Goal: Transaction & Acquisition: Purchase product/service

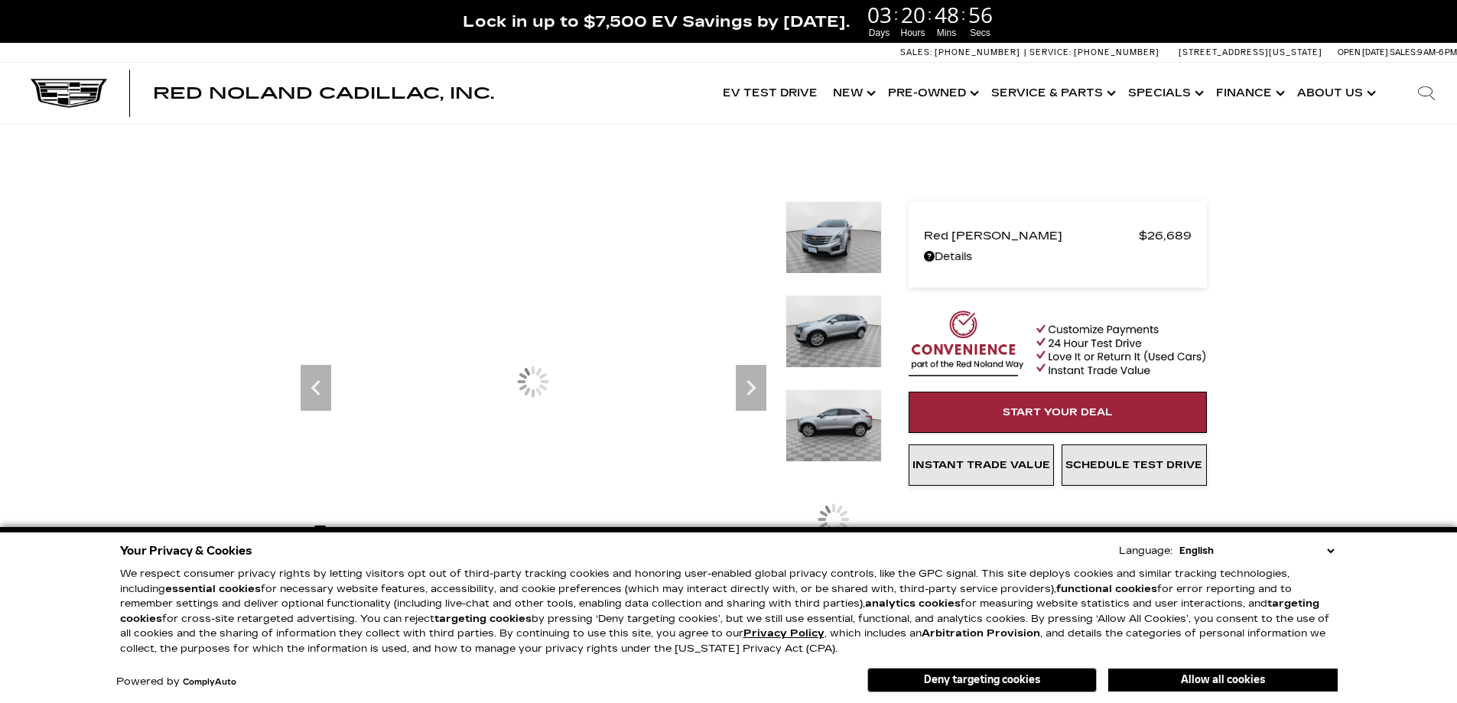
scroll to position [153, 0]
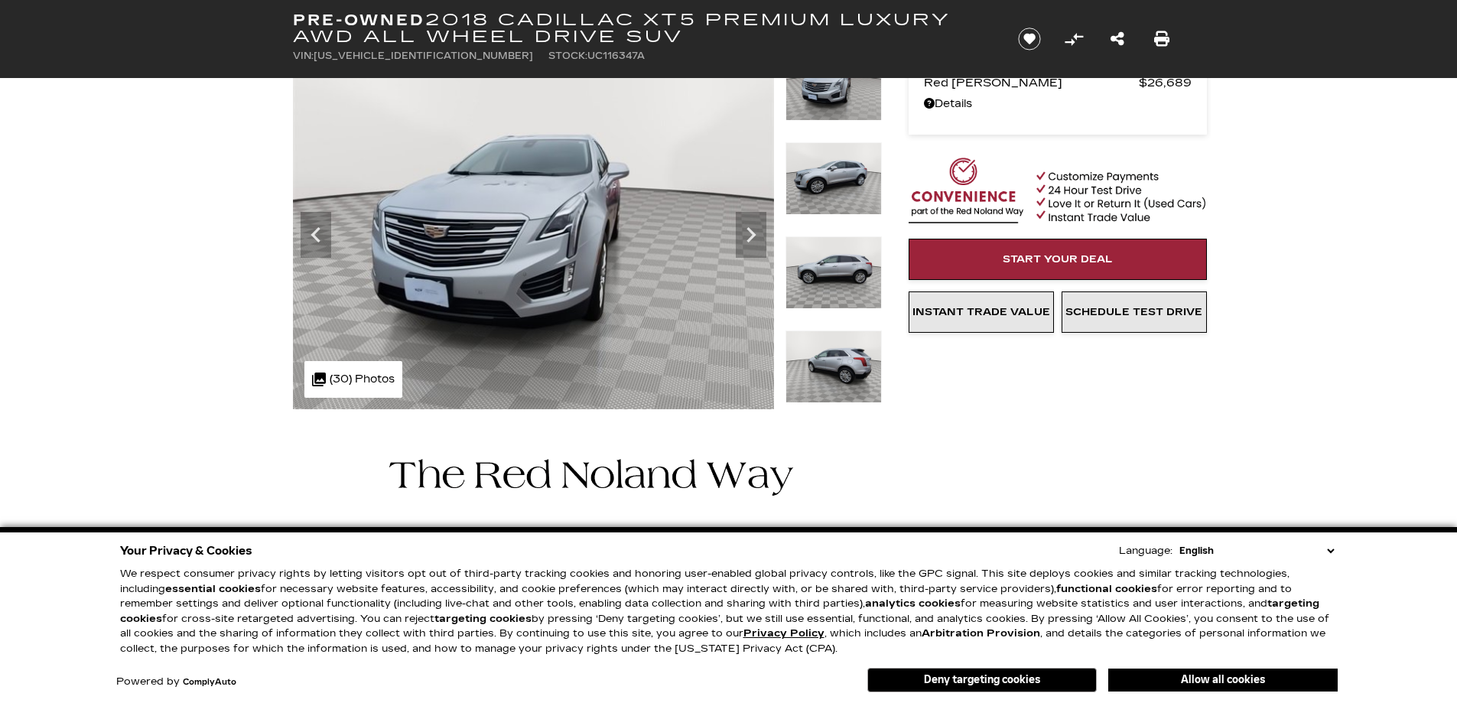
click at [750, 229] on icon "Next" at bounding box center [750, 234] width 9 height 15
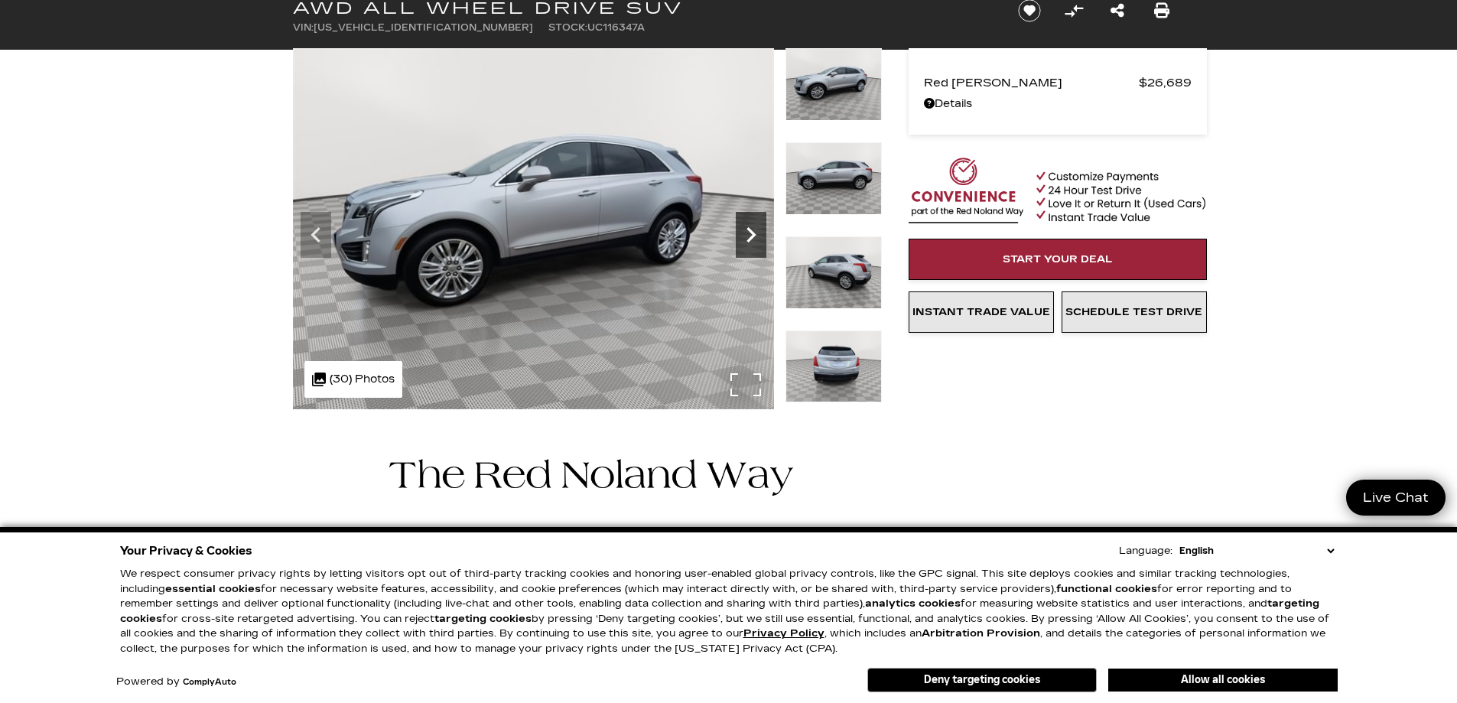
scroll to position [76, 0]
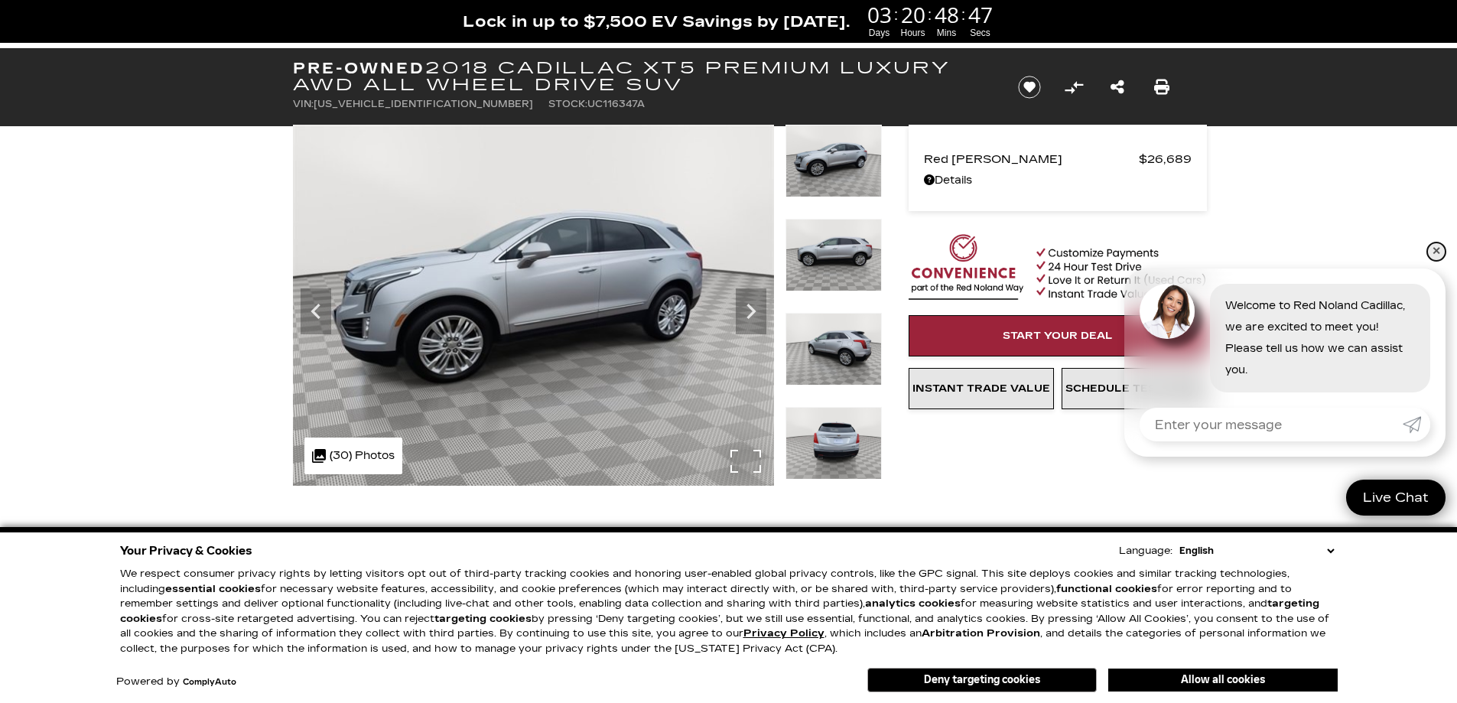
click at [1439, 252] on link "✕" at bounding box center [1436, 251] width 18 height 18
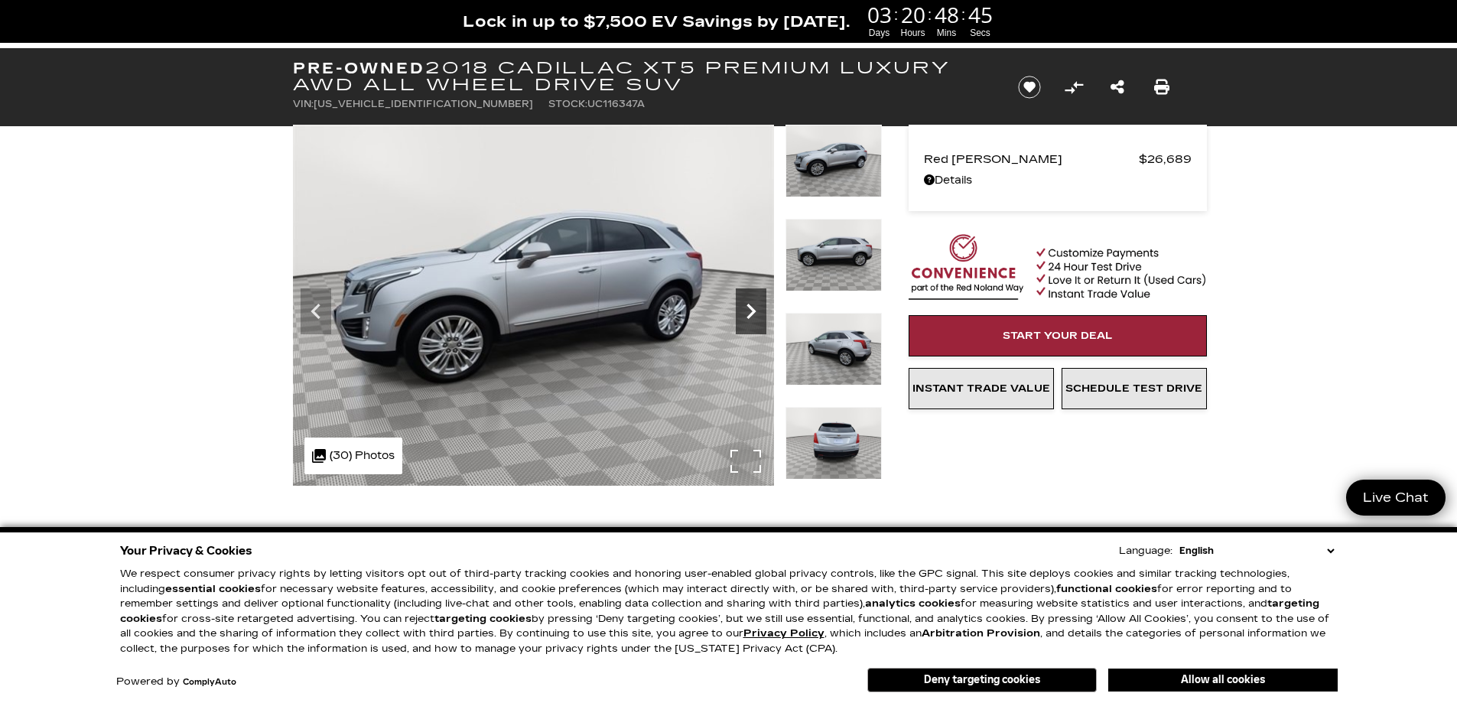
click at [753, 306] on icon "Next" at bounding box center [751, 311] width 31 height 31
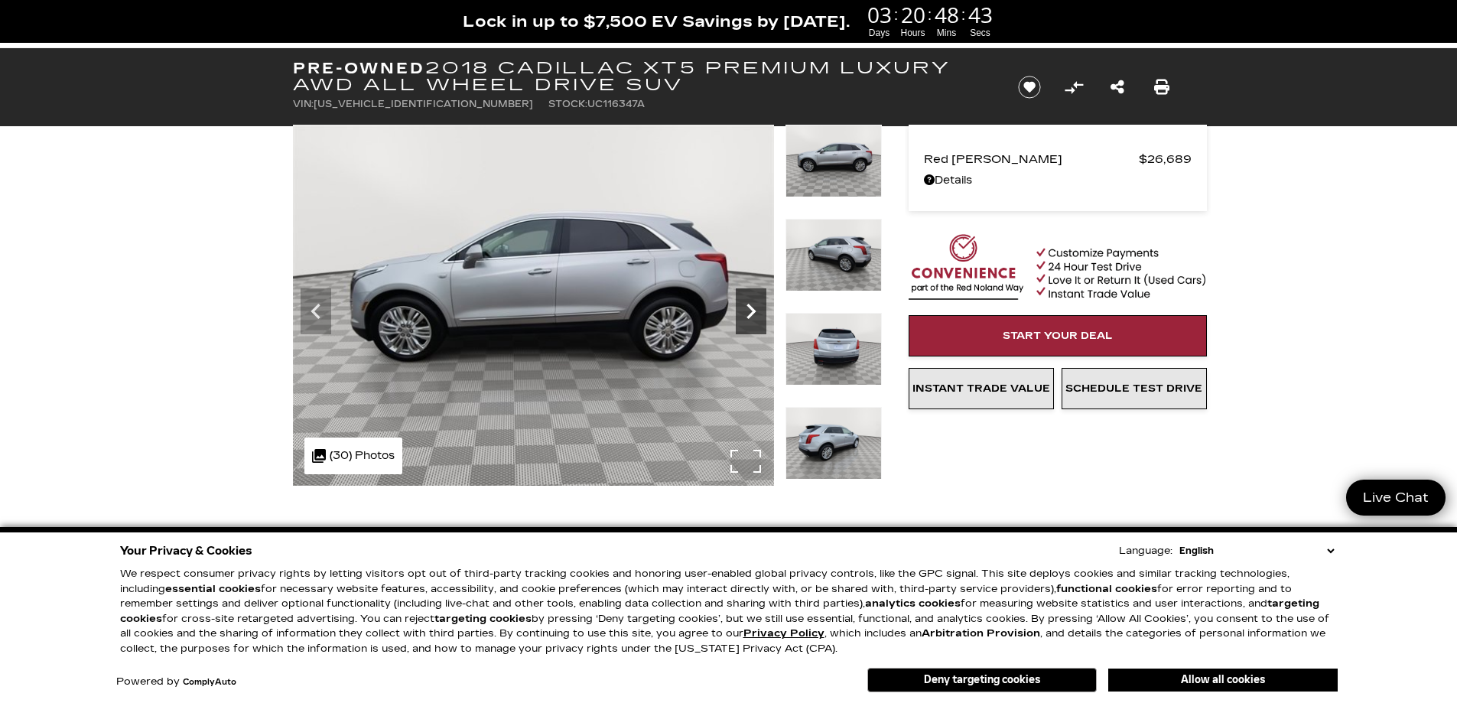
click at [757, 306] on icon "Next" at bounding box center [751, 311] width 31 height 31
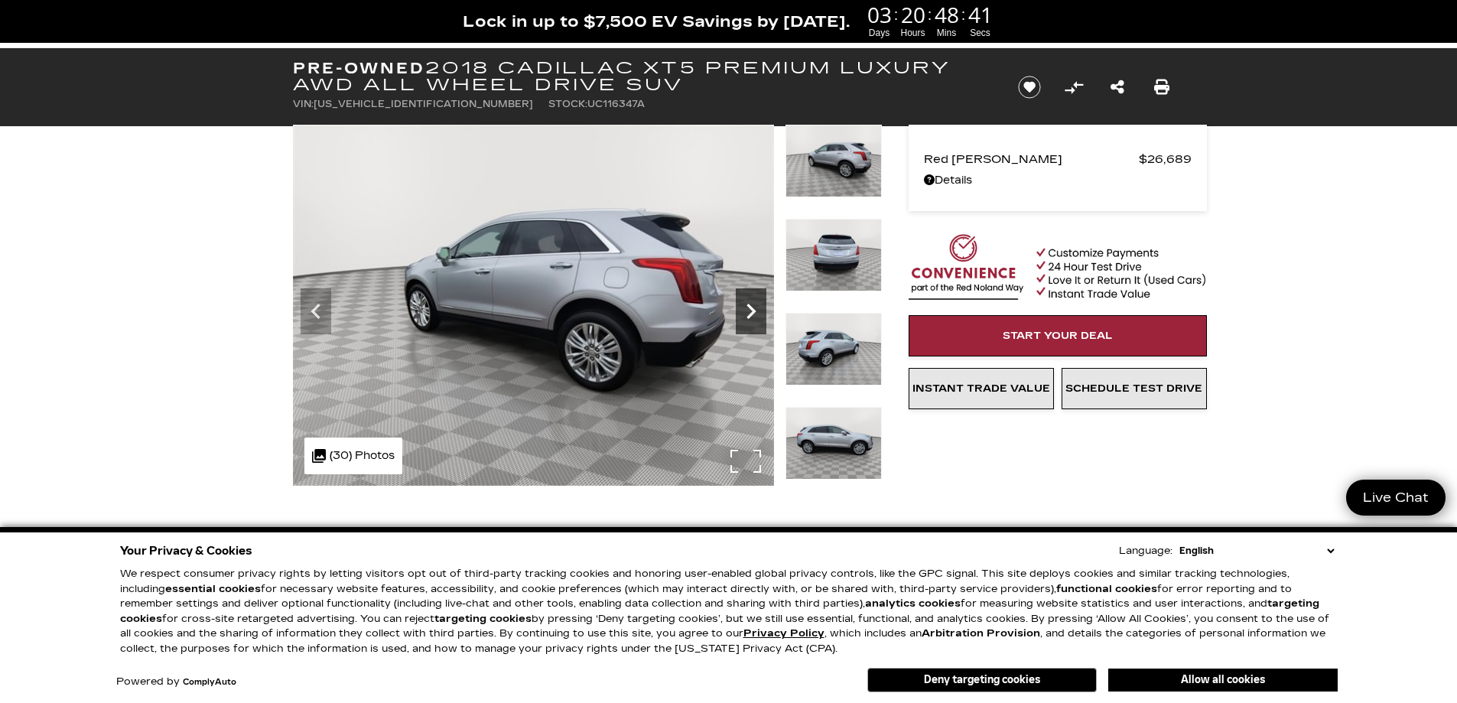
click at [757, 306] on icon "Next" at bounding box center [751, 311] width 31 height 31
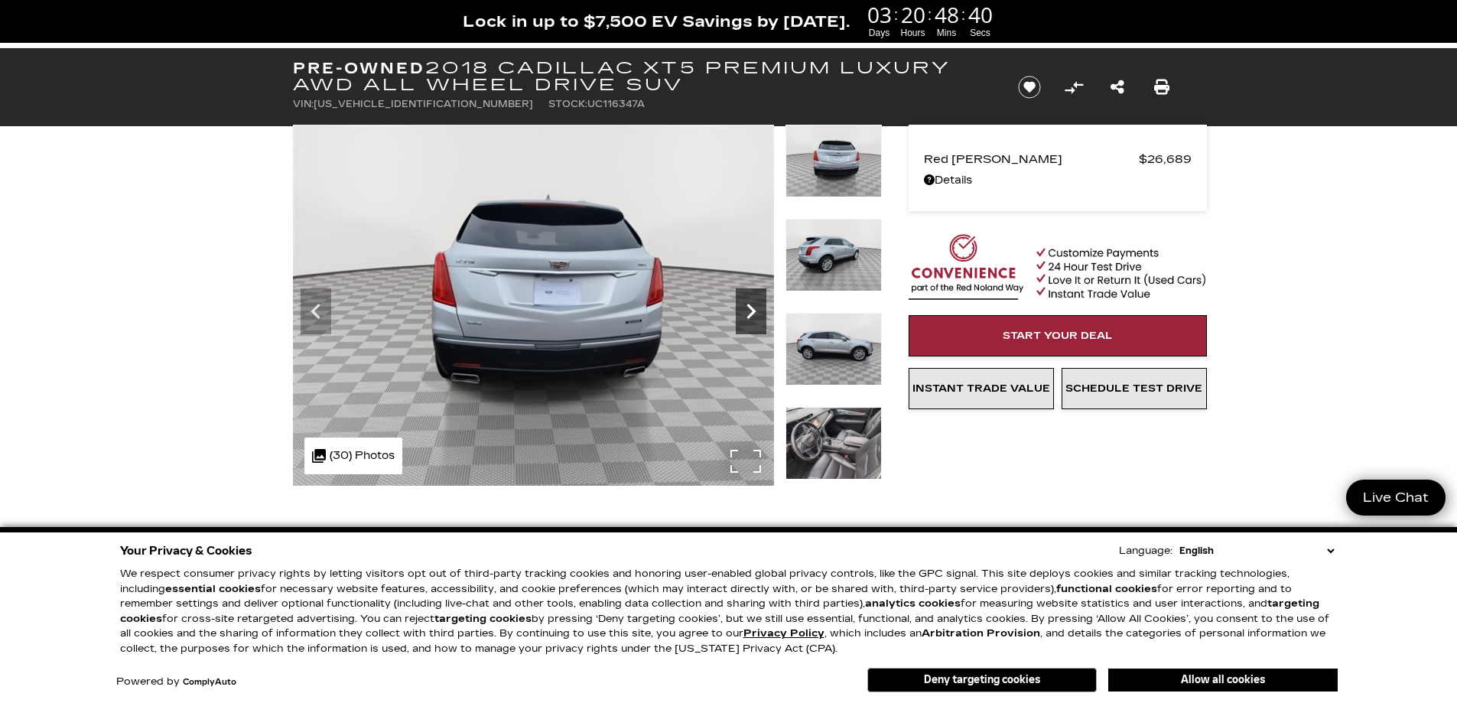
click at [757, 306] on icon "Next" at bounding box center [751, 311] width 31 height 31
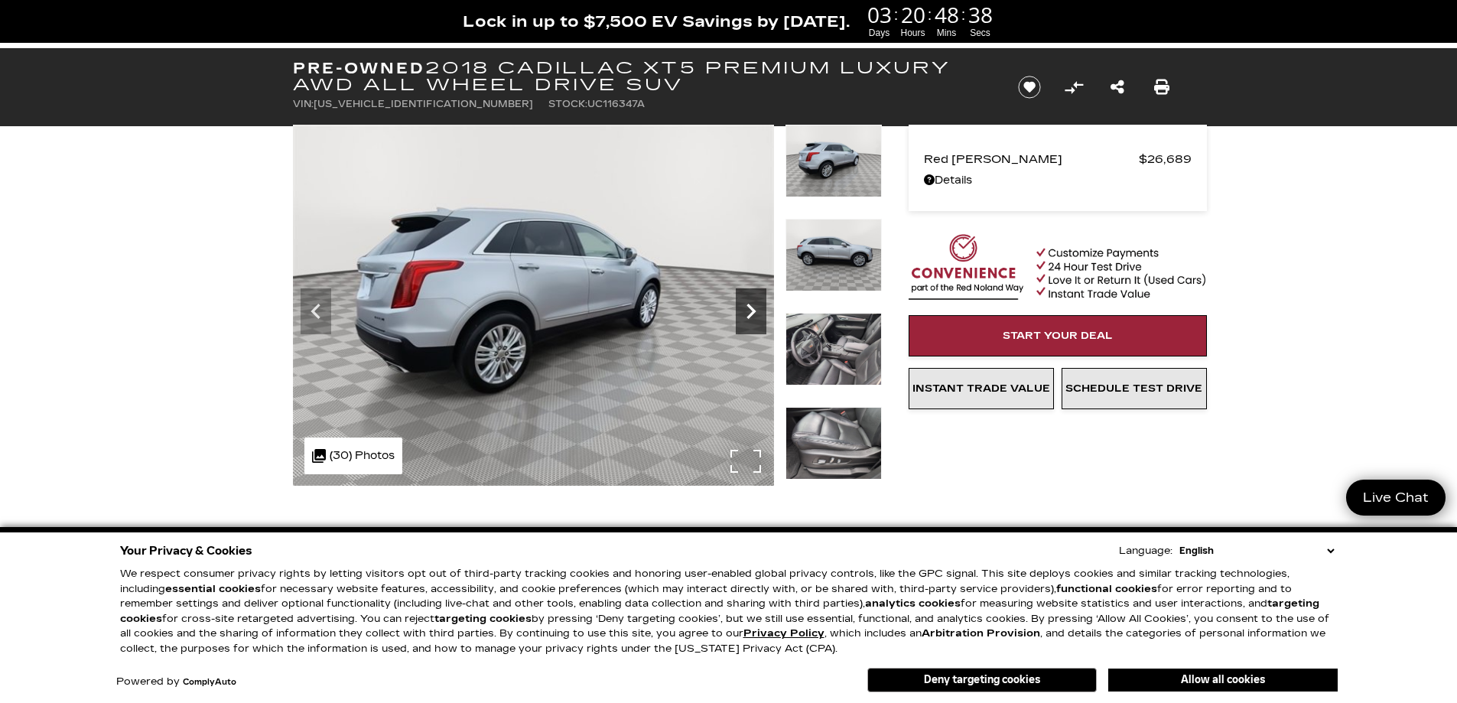
click at [757, 306] on icon "Next" at bounding box center [751, 311] width 31 height 31
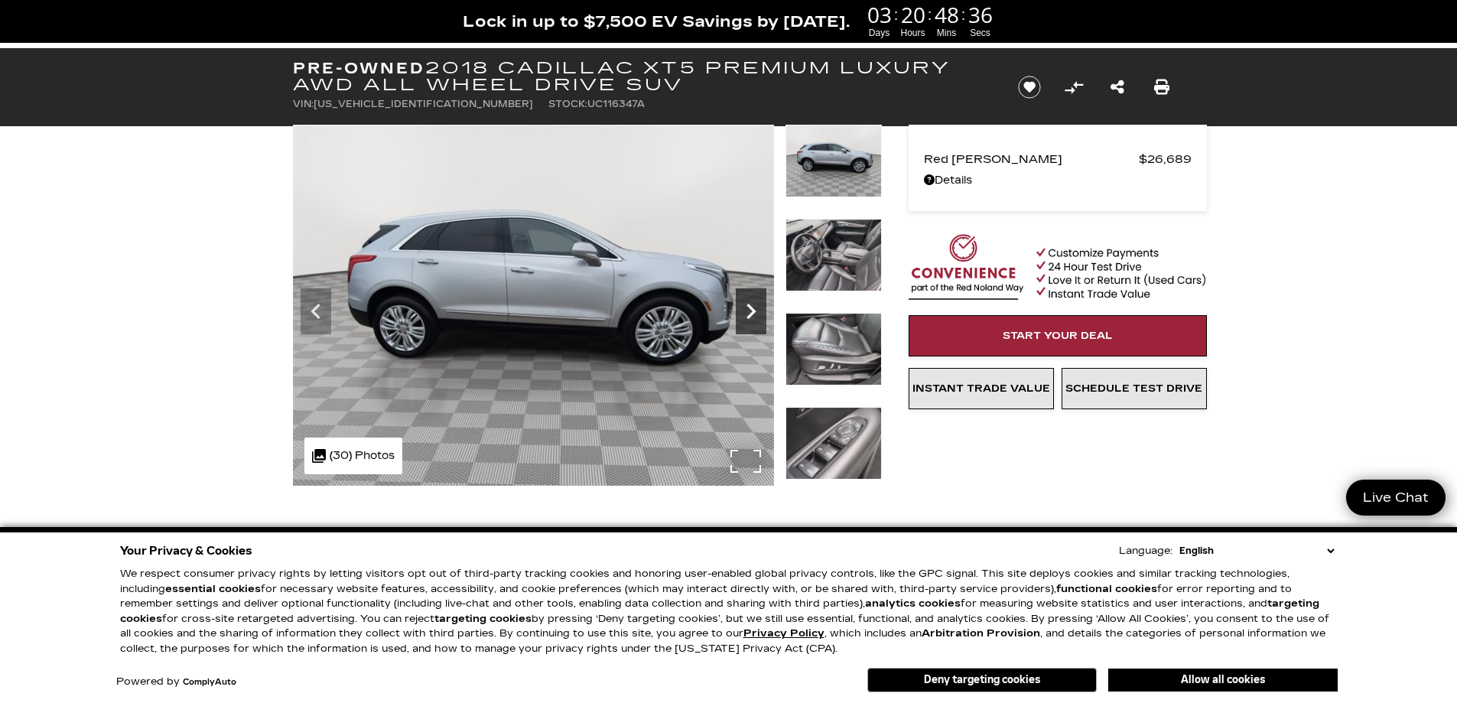
click at [757, 306] on icon "Next" at bounding box center [751, 311] width 31 height 31
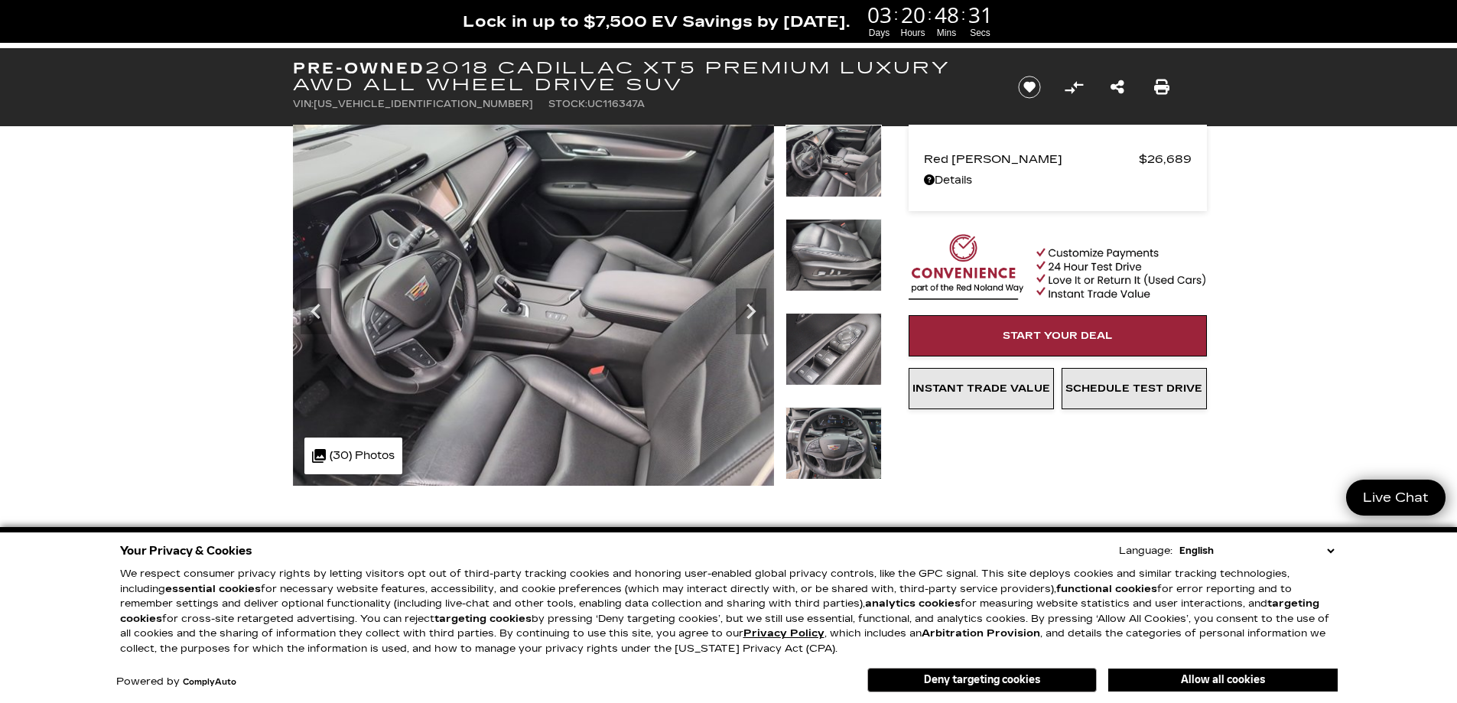
click at [1254, 675] on button "Allow all cookies" at bounding box center [1222, 679] width 229 height 23
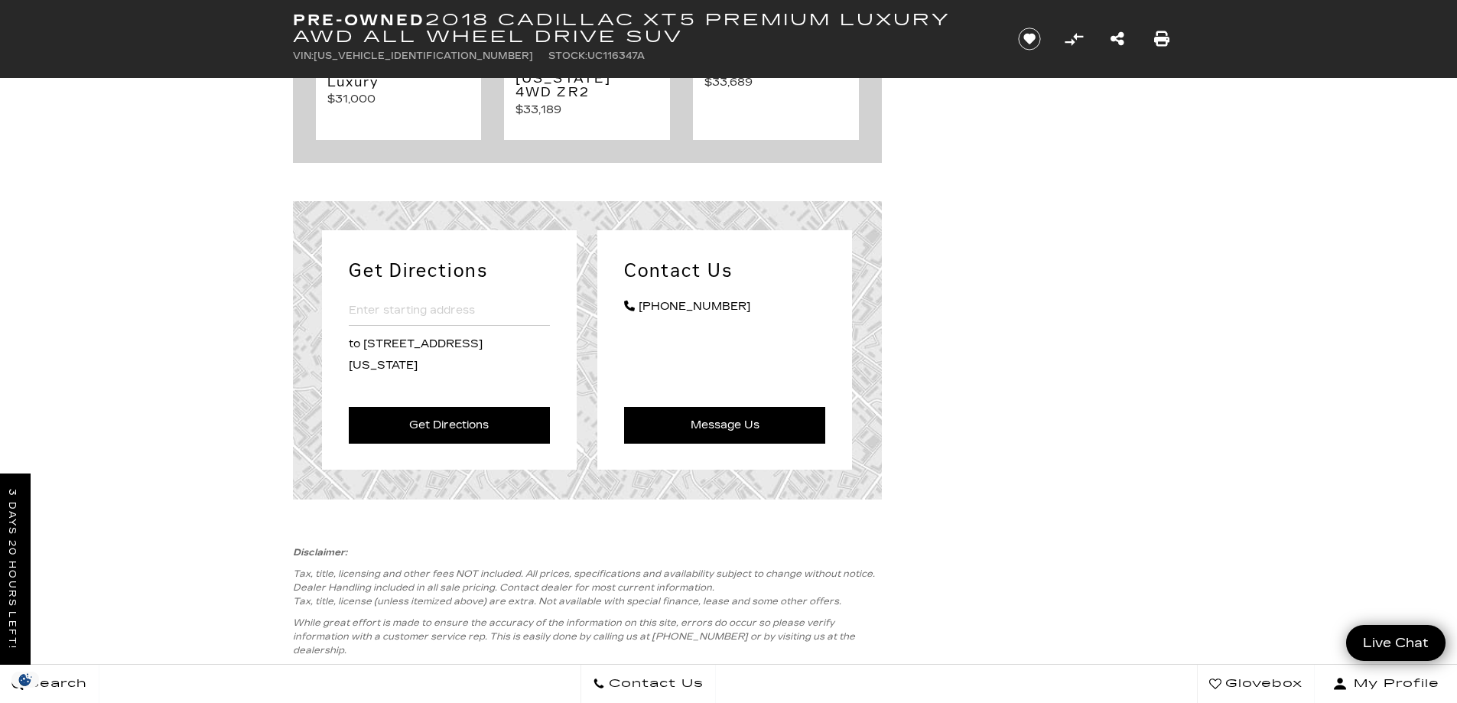
scroll to position [1606, 0]
